Goal: Find specific page/section: Find specific page/section

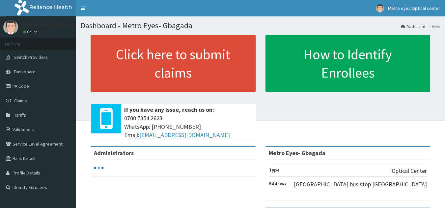
click at [19, 87] on link "PA Code" at bounding box center [38, 86] width 76 height 14
click at [23, 85] on link "PA Code" at bounding box center [38, 86] width 76 height 14
click at [22, 89] on link "PA Code" at bounding box center [38, 86] width 76 height 14
